Goal: Information Seeking & Learning: Learn about a topic

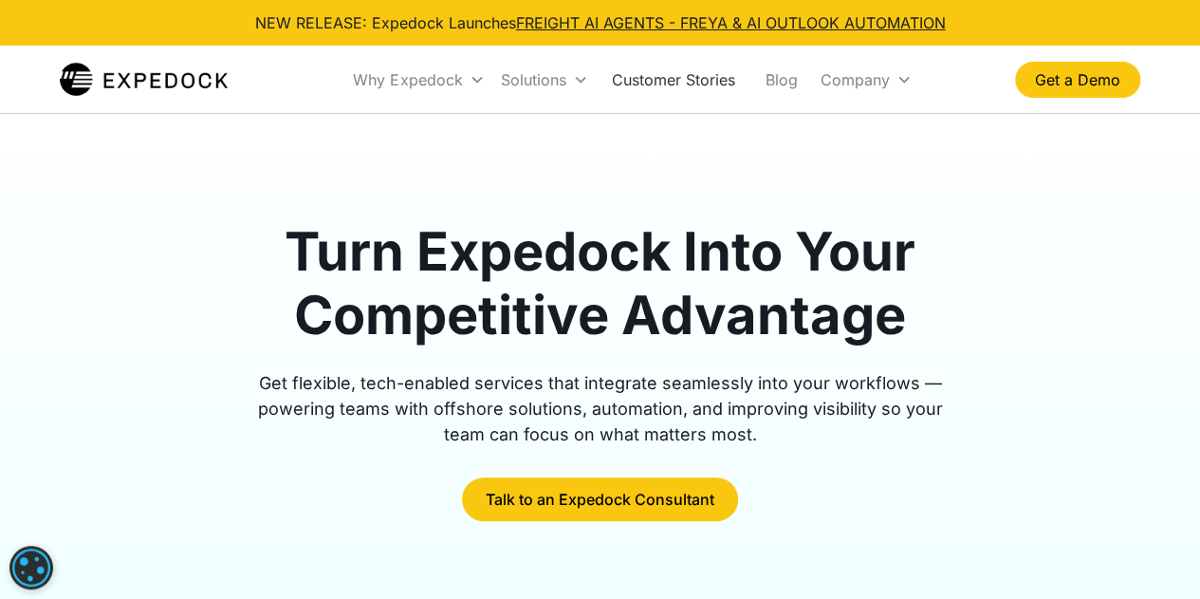
click at [662, 72] on link "Customer Stories" at bounding box center [673, 79] width 154 height 65
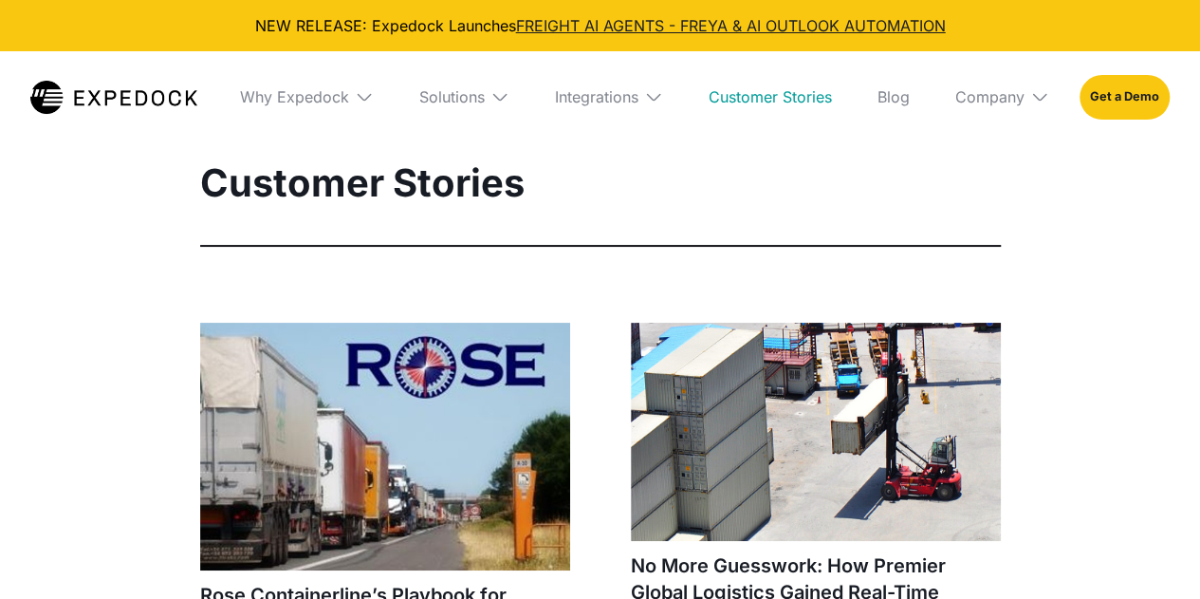
select select
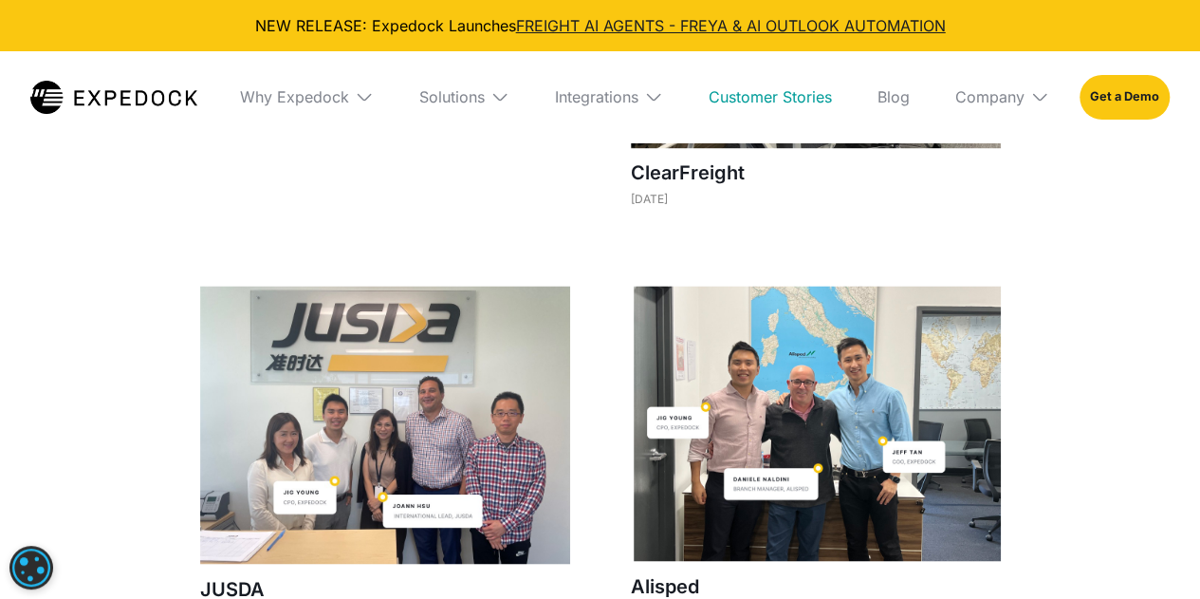
scroll to position [1518, 0]
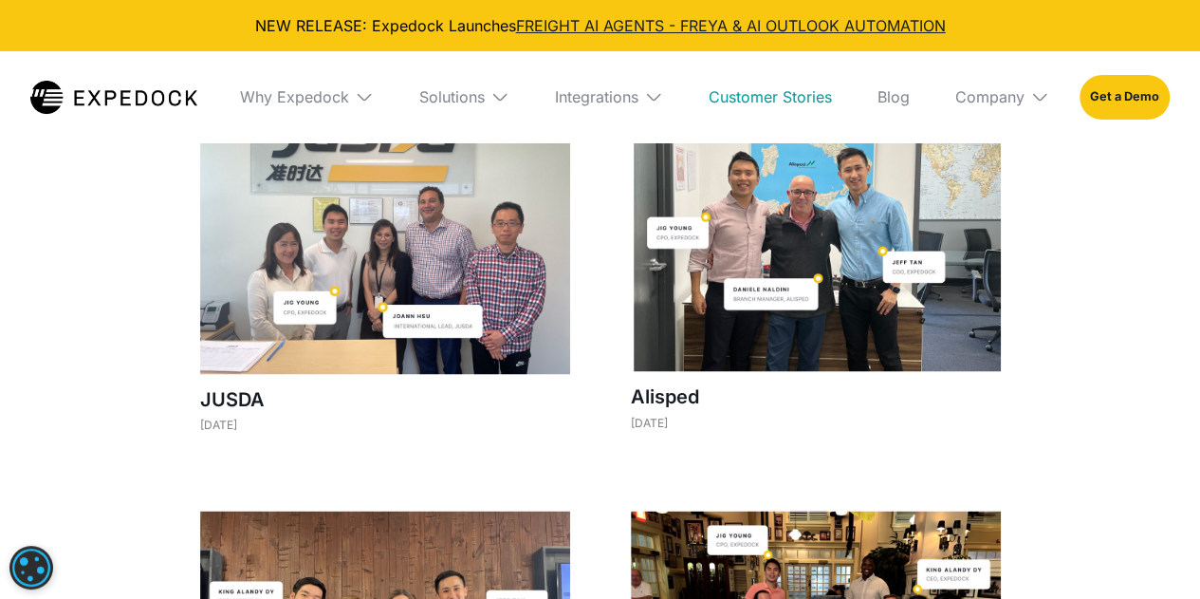
click at [791, 330] on img at bounding box center [816, 233] width 370 height 275
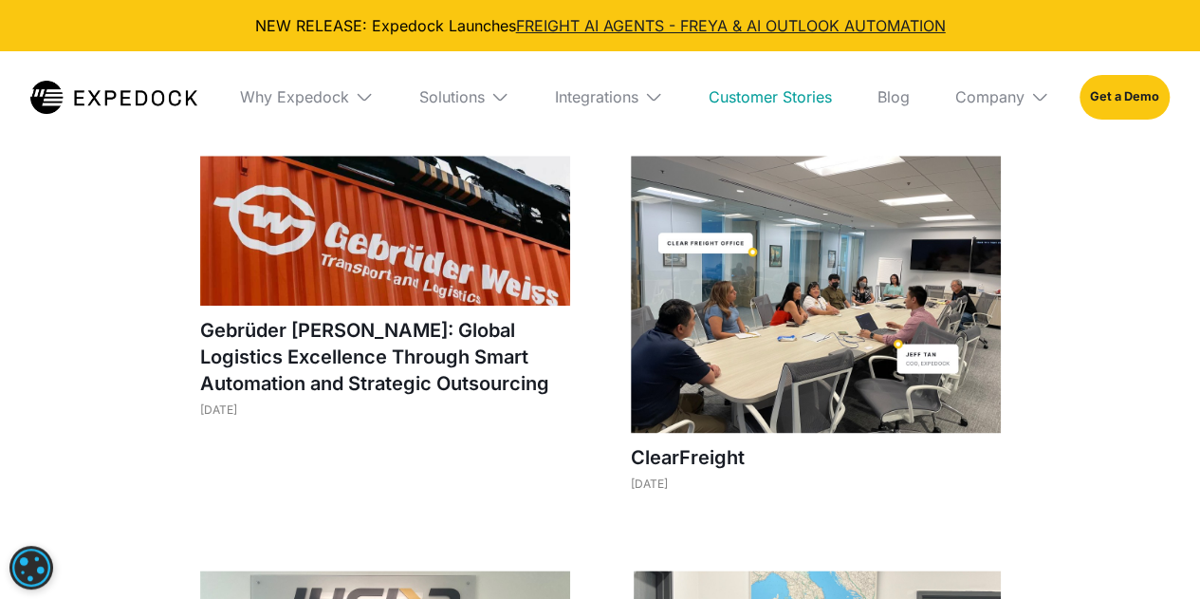
scroll to position [1044, 0]
click at [508, 90] on img at bounding box center [500, 96] width 19 height 19
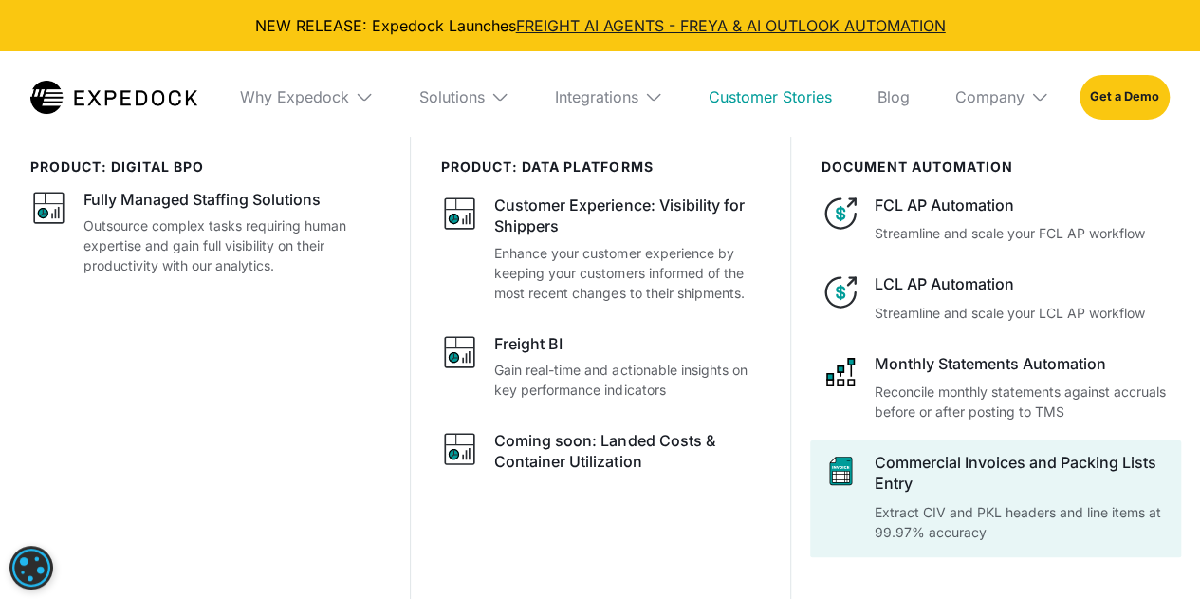
click at [862, 483] on div at bounding box center [995, 498] width 371 height 117
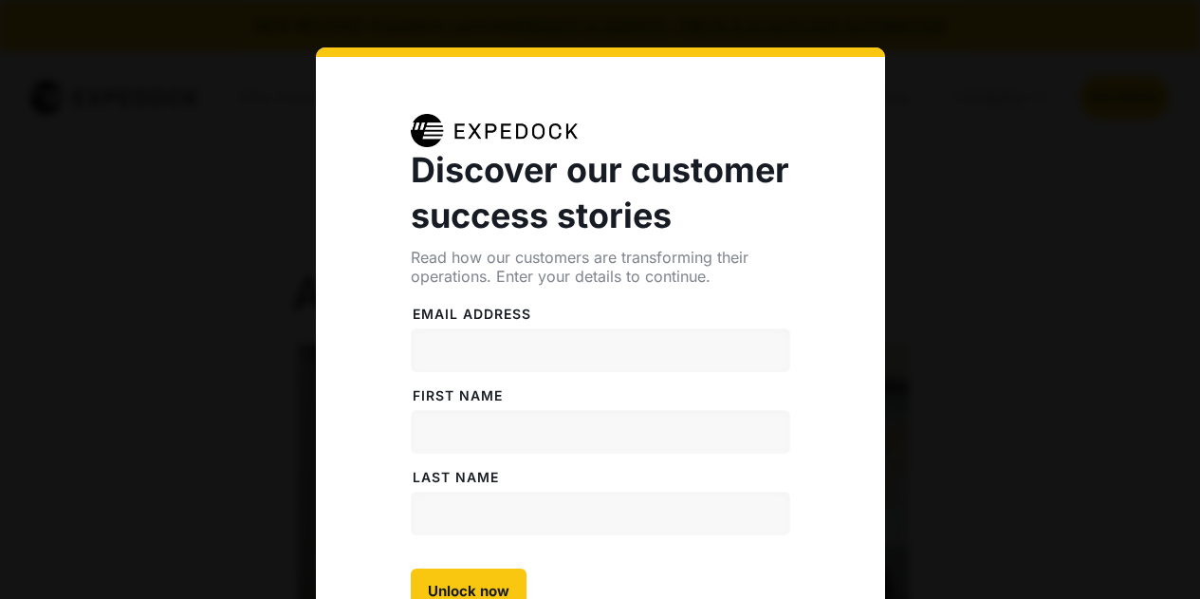
select select
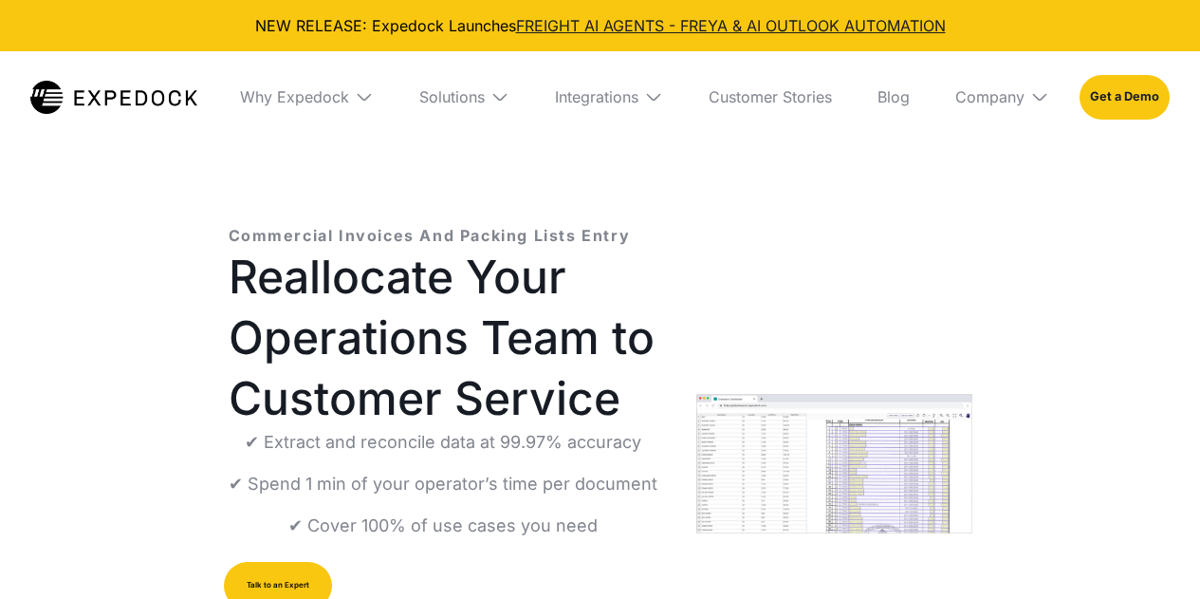
select select
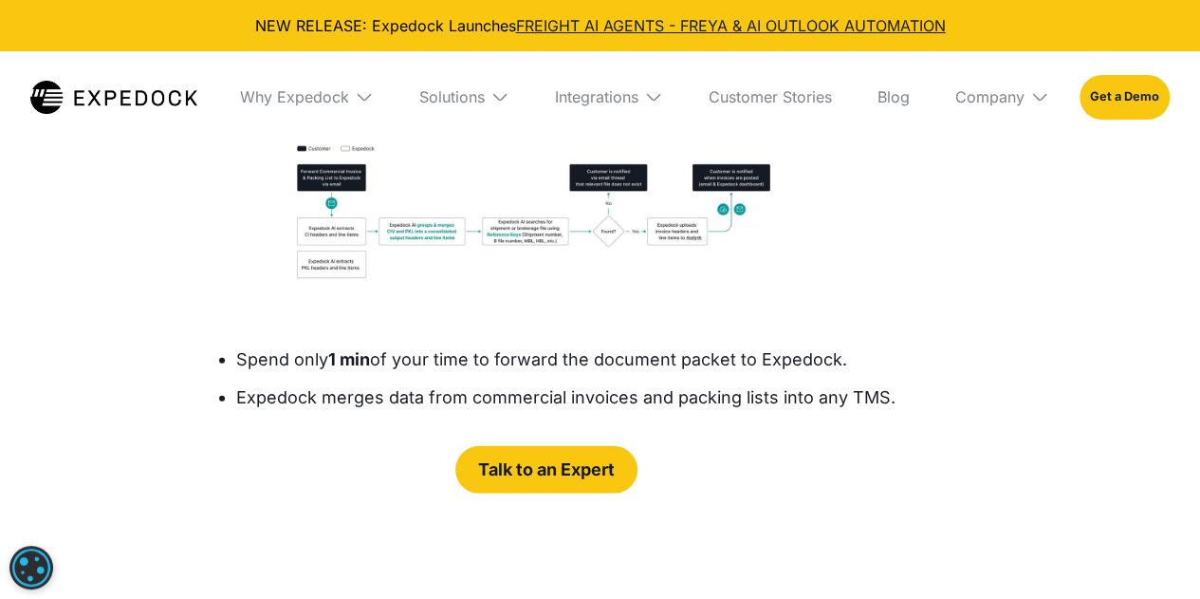
scroll to position [2657, 0]
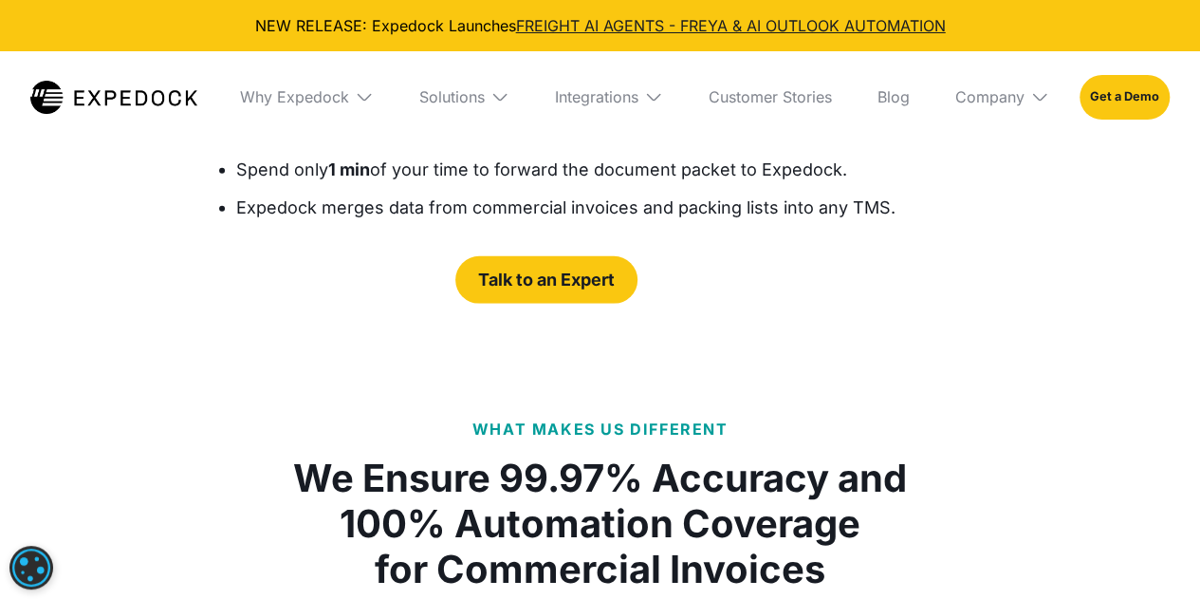
click at [554, 137] on img "open lightbox" at bounding box center [540, 42] width 622 height 190
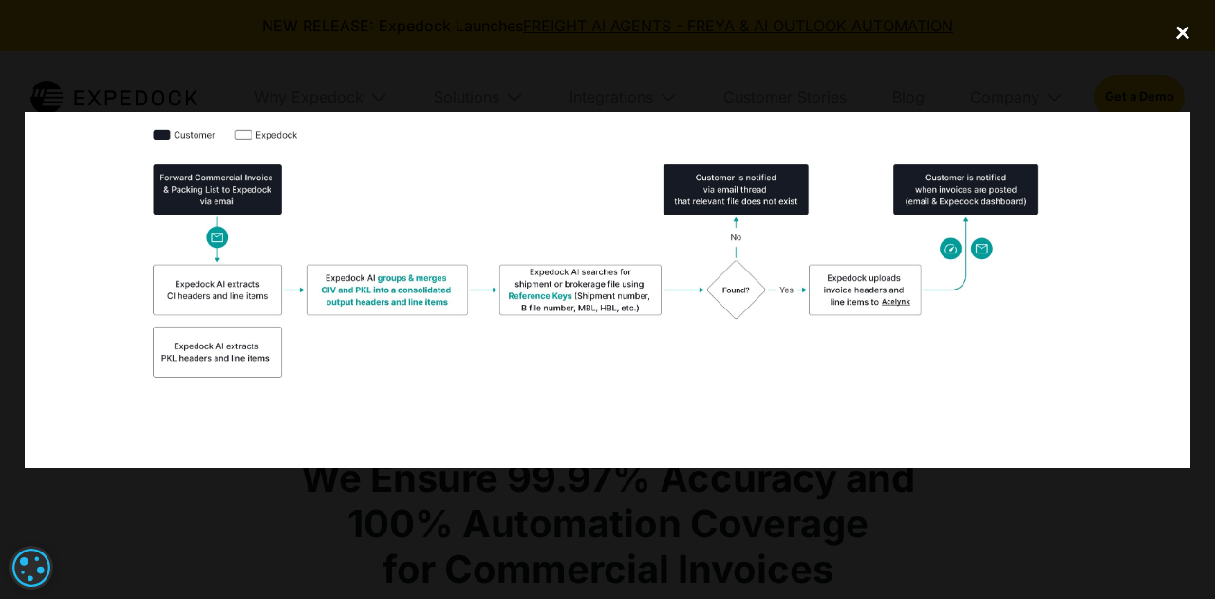
click at [1182, 33] on div "close lightbox" at bounding box center [1182, 33] width 65 height 42
